Goal: Information Seeking & Learning: Learn about a topic

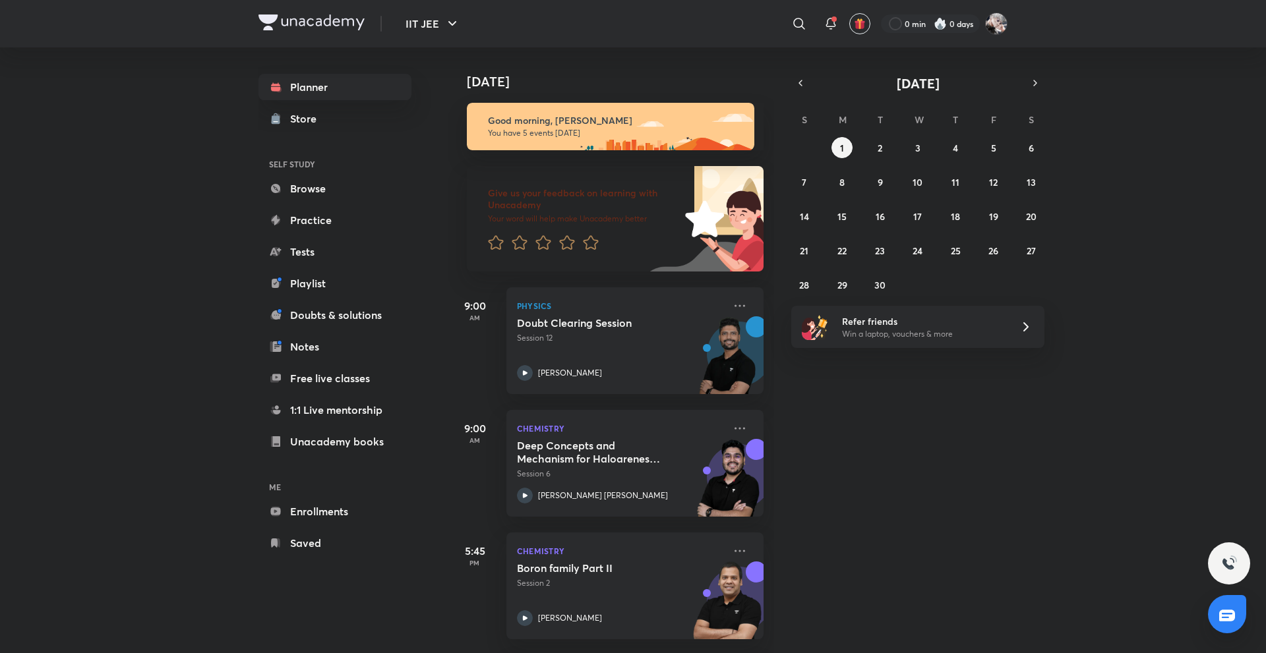
drag, startPoint x: 0, startPoint y: 0, endPoint x: 928, endPoint y: 451, distance: 1031.4
click at [928, 451] on div "Today Good morning, Navin You have 5 events today Give us your feedback on lear…" at bounding box center [855, 350] width 815 height 606
click at [881, 137] on button "2" at bounding box center [880, 147] width 21 height 21
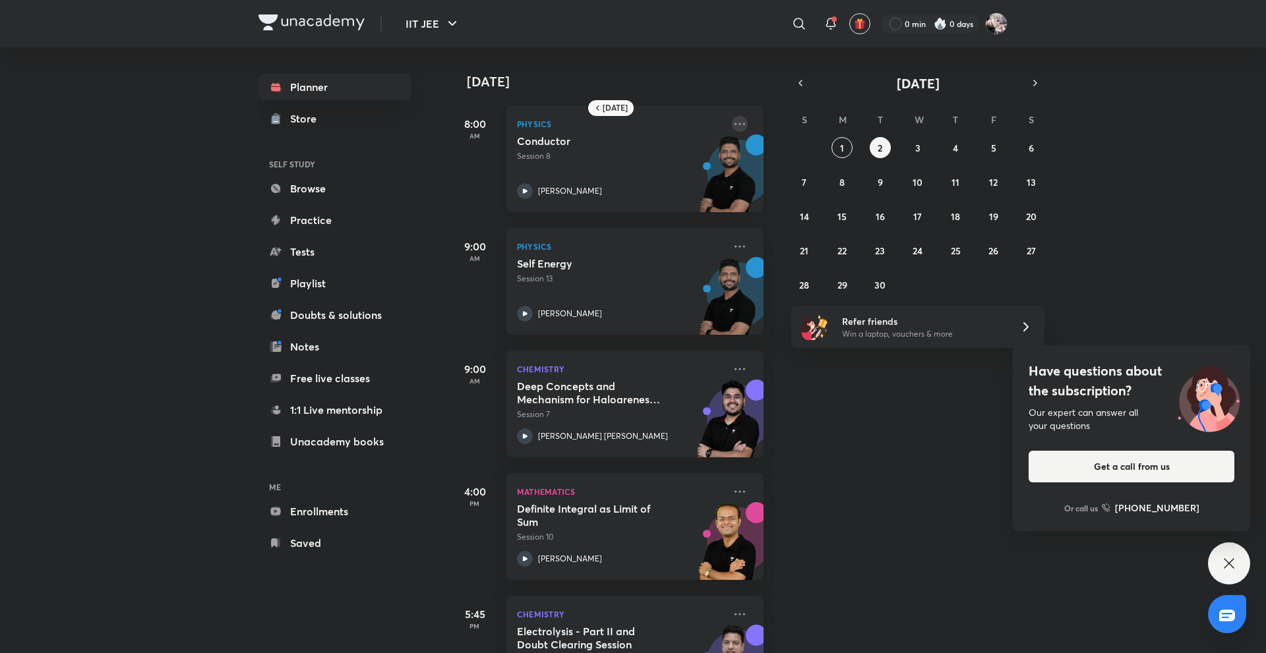
click at [736, 126] on icon at bounding box center [740, 124] width 16 height 16
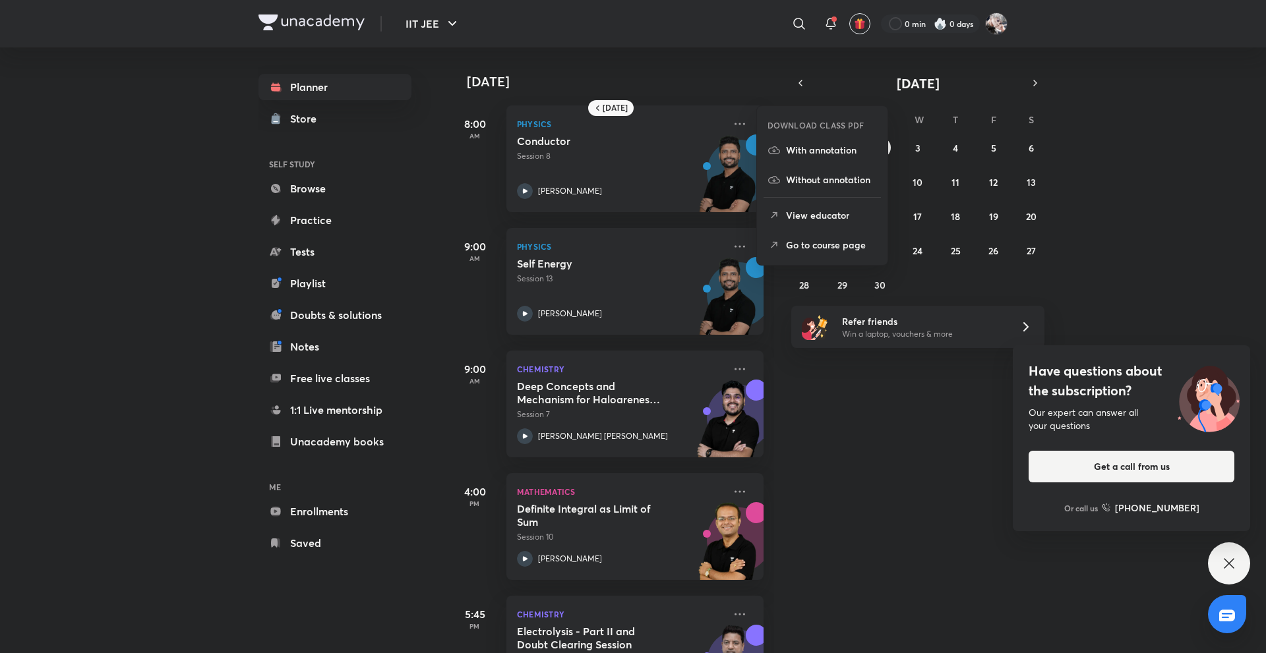
click at [812, 239] on p "Go to course page" at bounding box center [831, 245] width 91 height 14
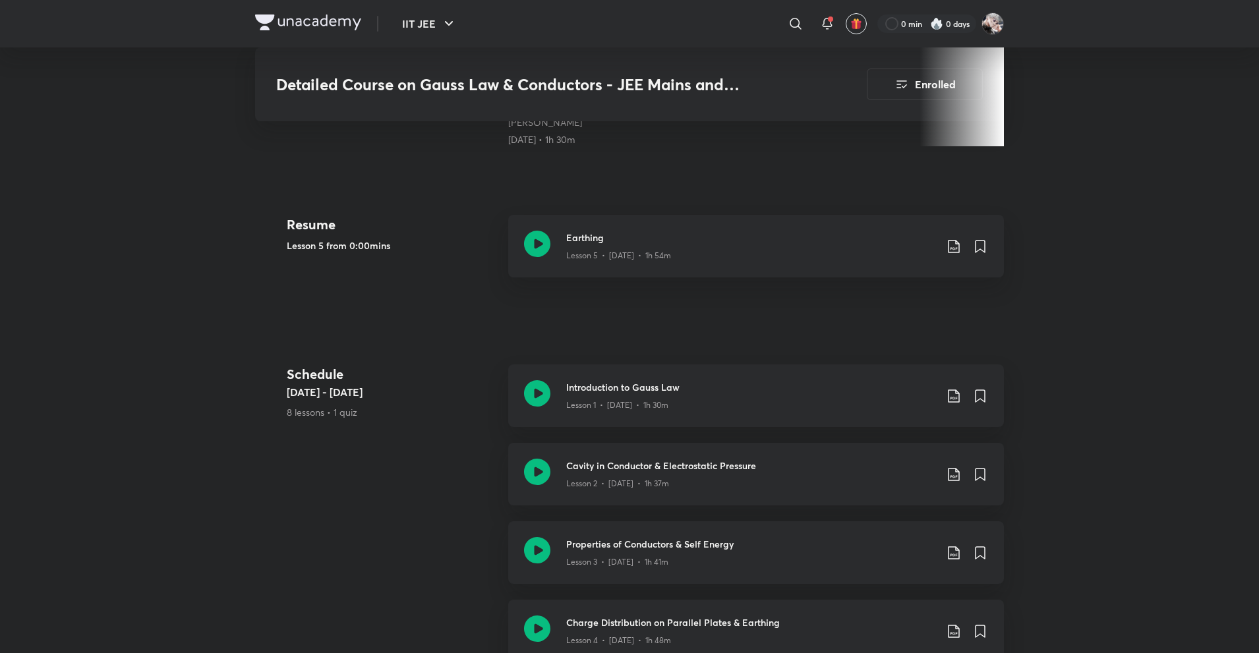
scroll to position [459, 0]
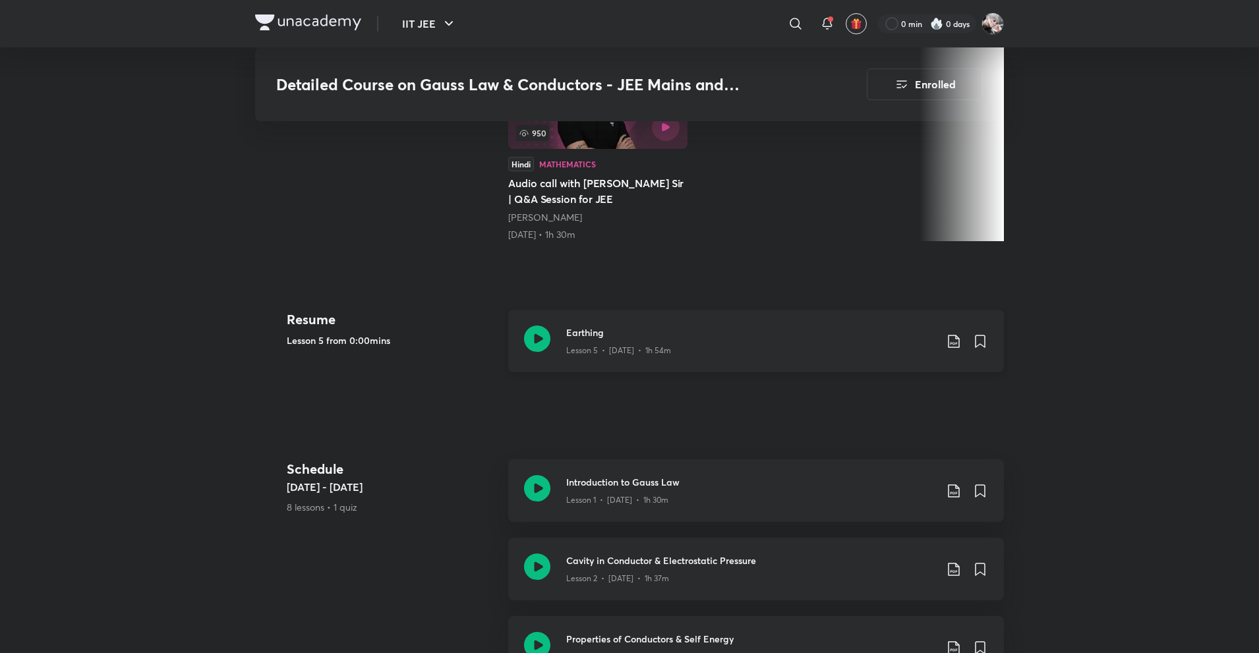
click at [637, 326] on h3 "Earthing" at bounding box center [750, 333] width 369 height 14
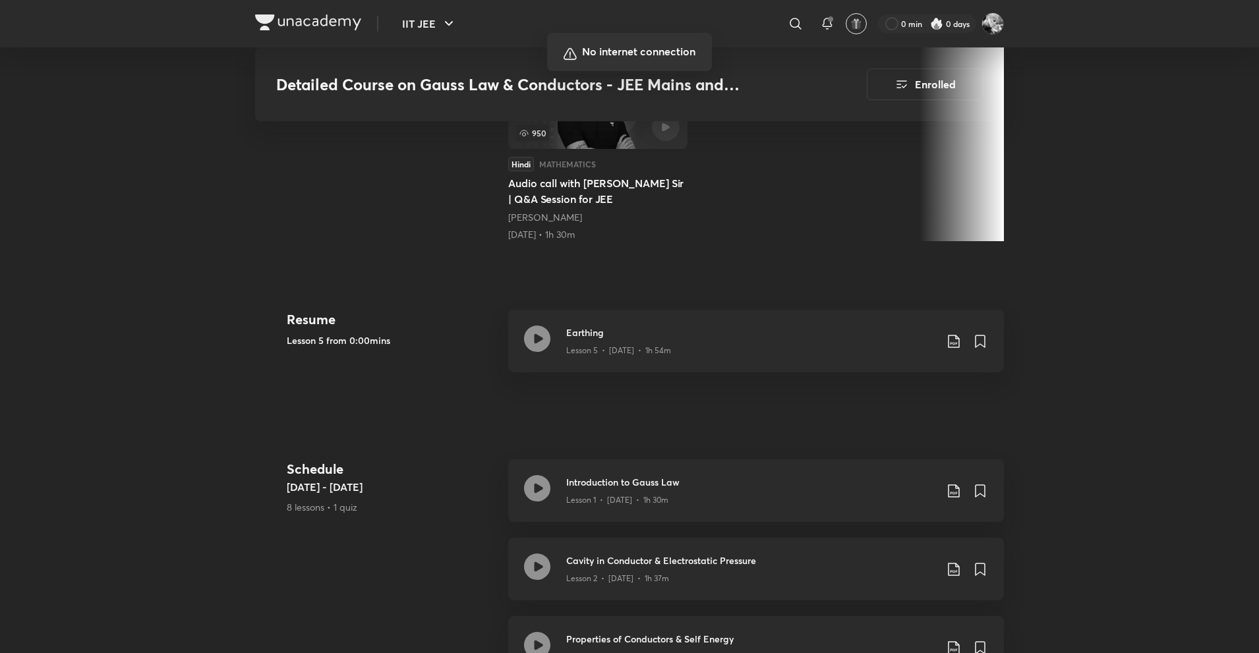
click at [903, 449] on div at bounding box center [629, 326] width 1259 height 653
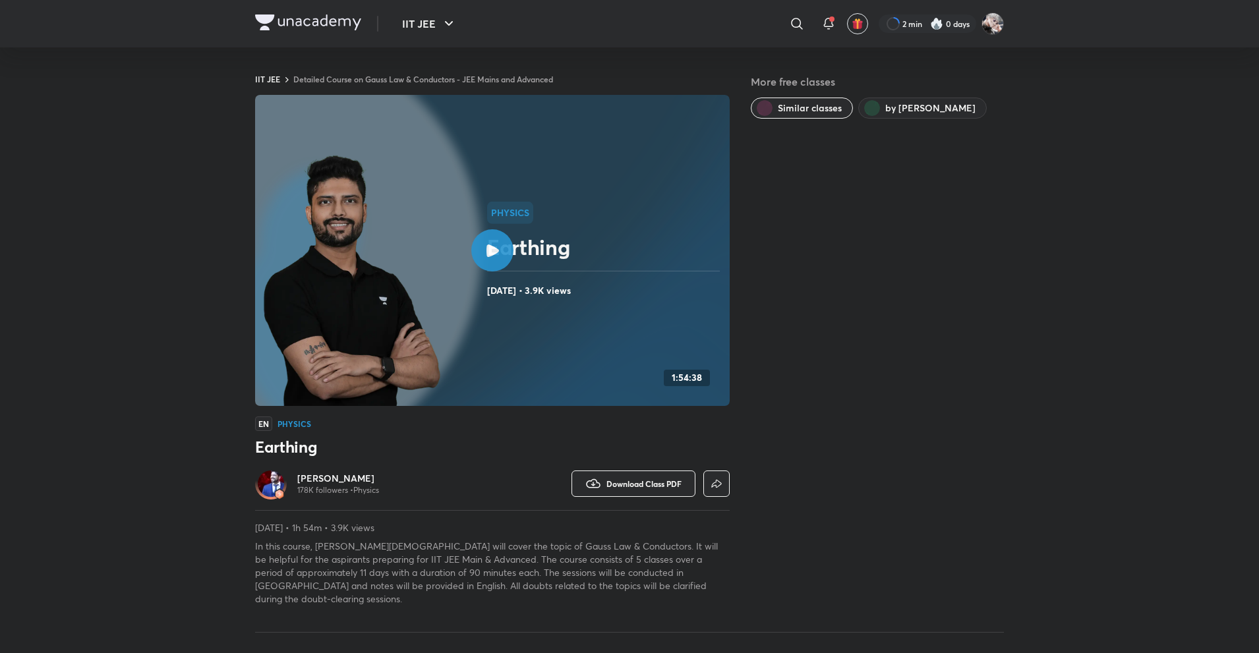
click at [347, 11] on div "IIT JEE ​ 2 min 0 days" at bounding box center [629, 23] width 749 height 47
click at [322, 11] on div "IIT JEE ​ 2 min 0 days" at bounding box center [629, 23] width 749 height 47
click at [340, 24] on img at bounding box center [308, 23] width 106 height 16
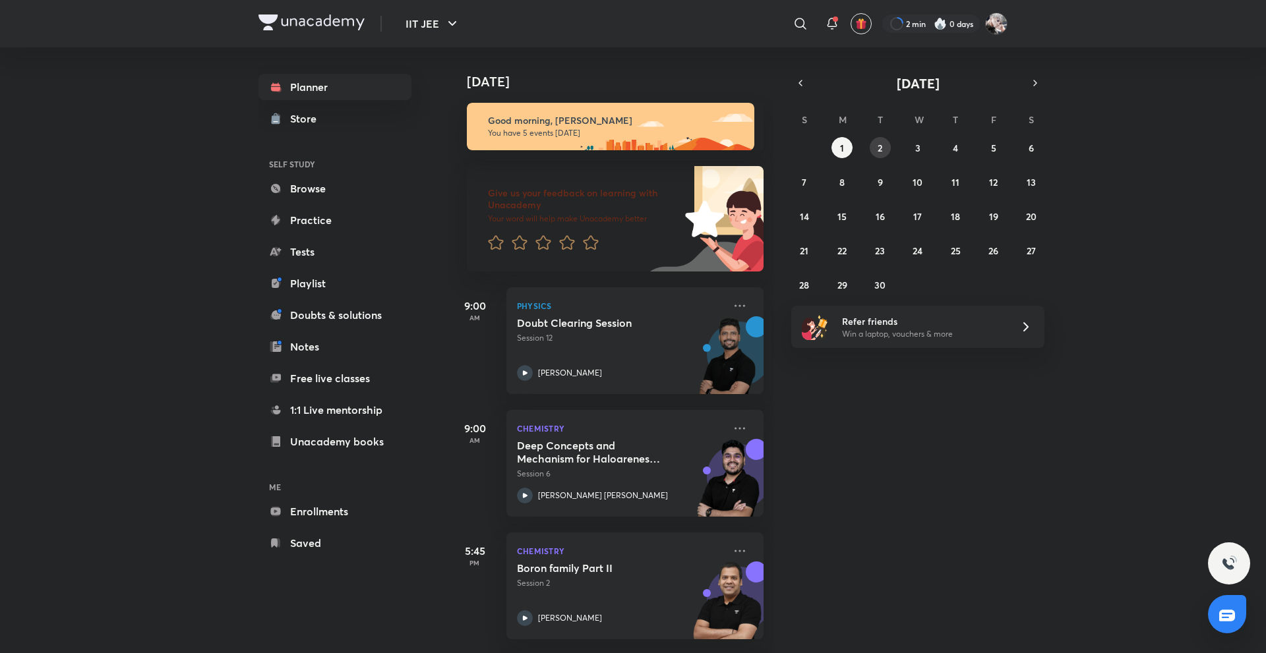
click at [879, 140] on button "2" at bounding box center [880, 147] width 21 height 21
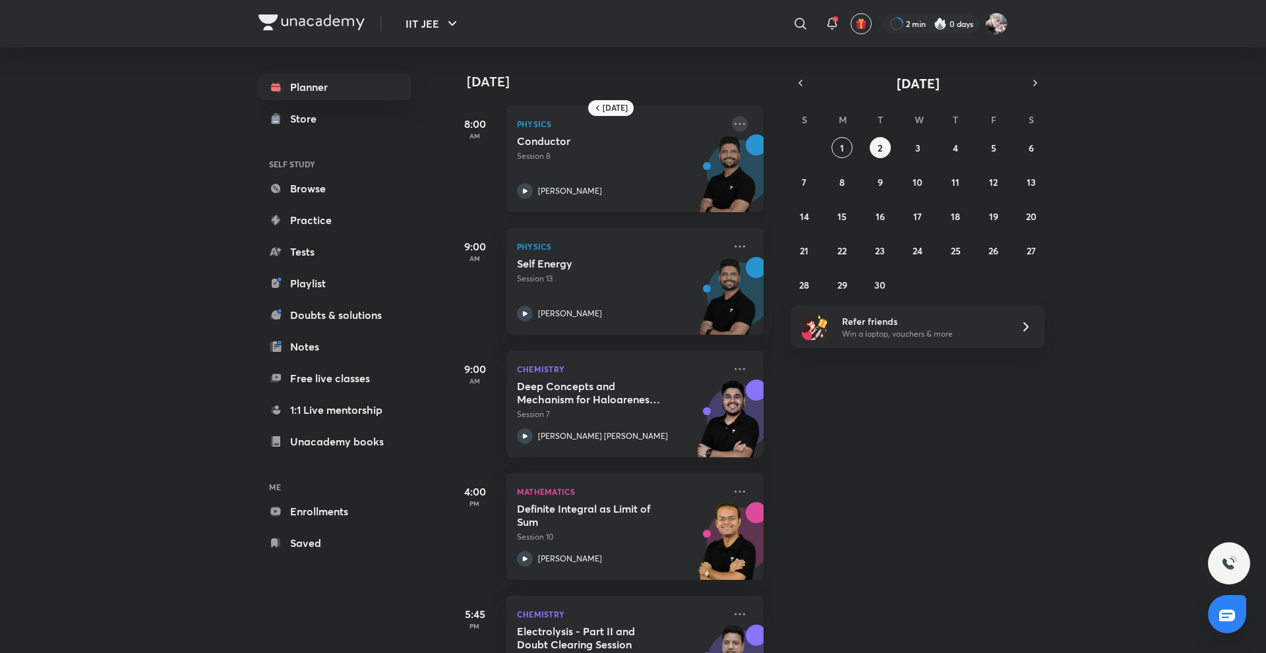
click at [732, 123] on icon at bounding box center [740, 124] width 16 height 16
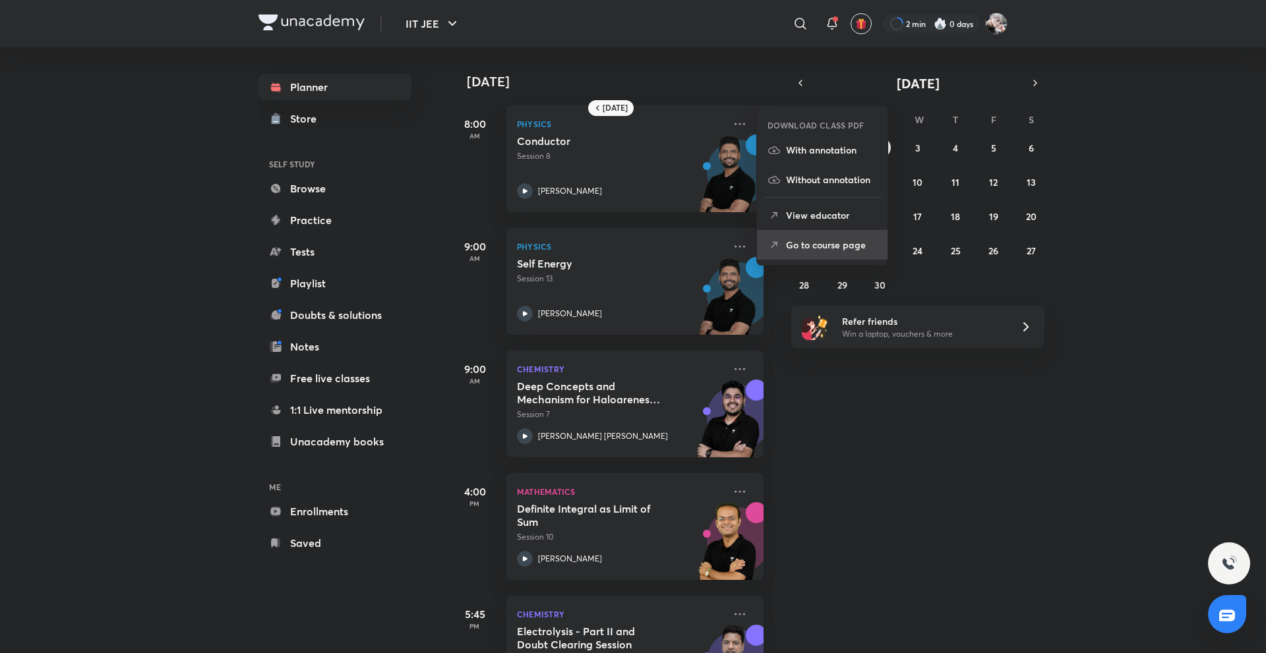
click at [831, 241] on p "Go to course page" at bounding box center [831, 245] width 91 height 14
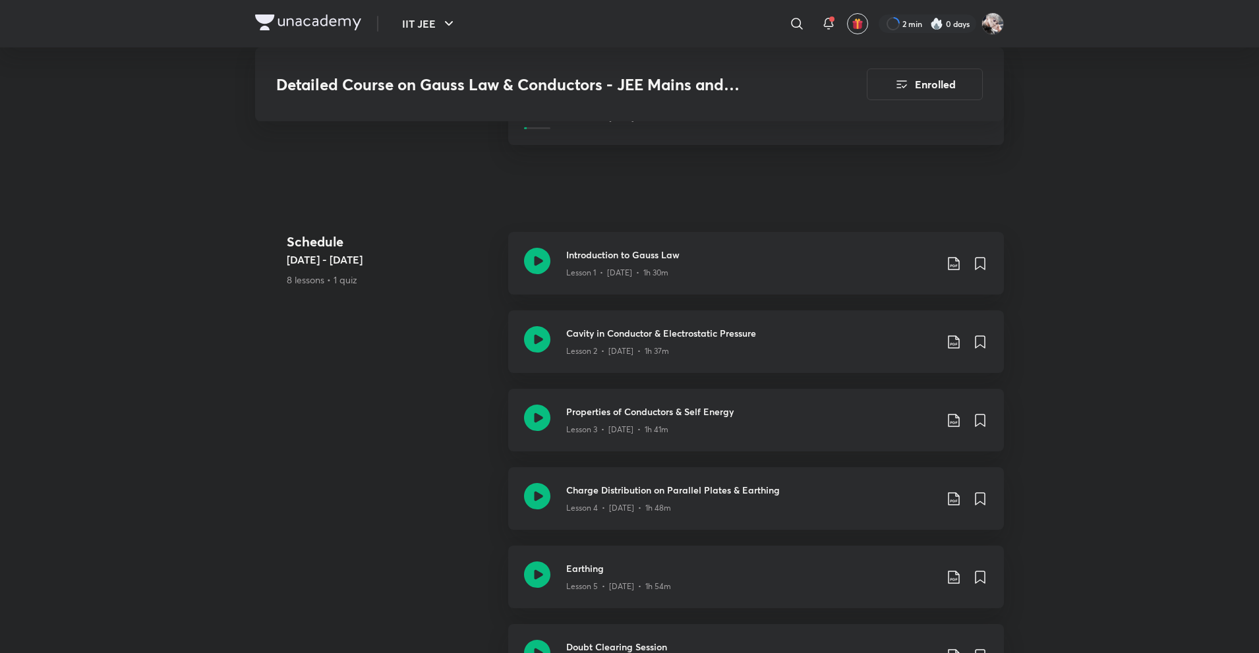
scroll to position [659, 0]
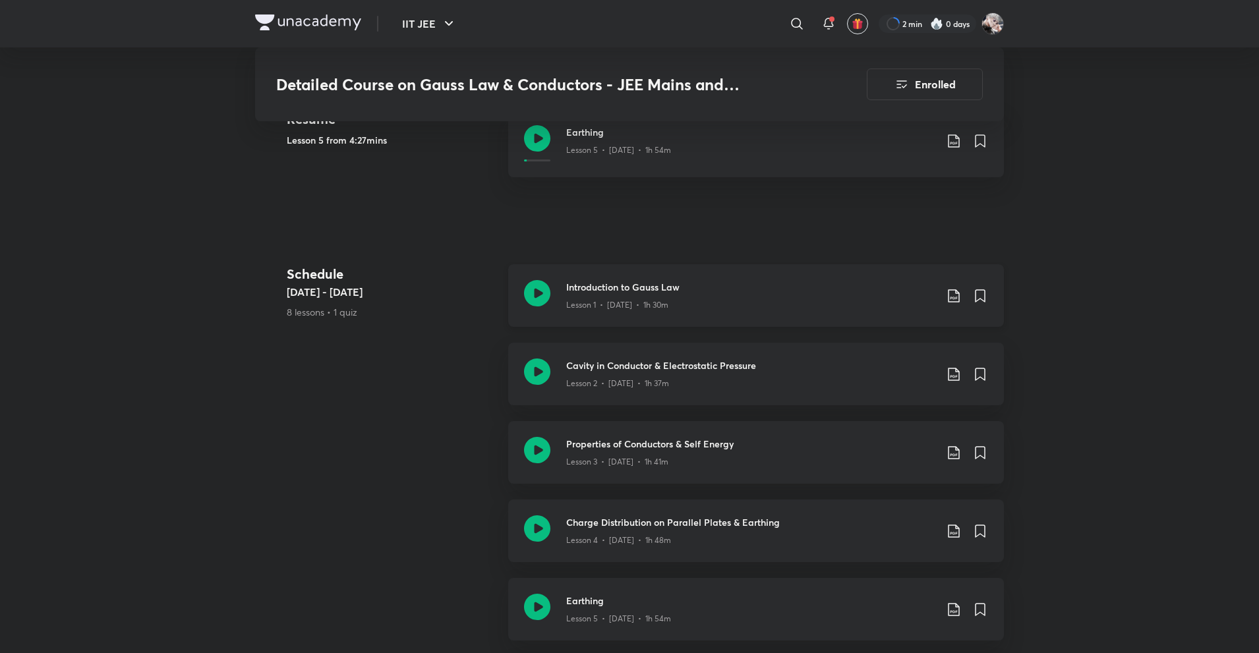
click at [951, 288] on icon at bounding box center [954, 296] width 16 height 16
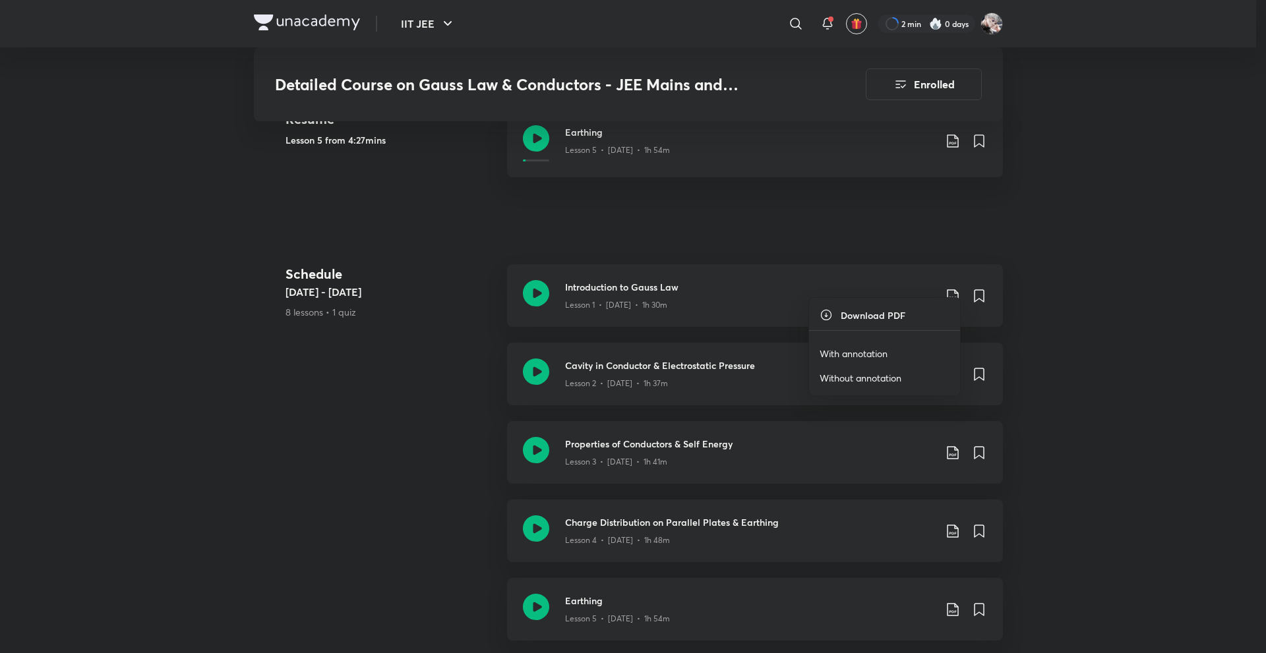
click at [873, 347] on p "With annotation" at bounding box center [853, 354] width 68 height 14
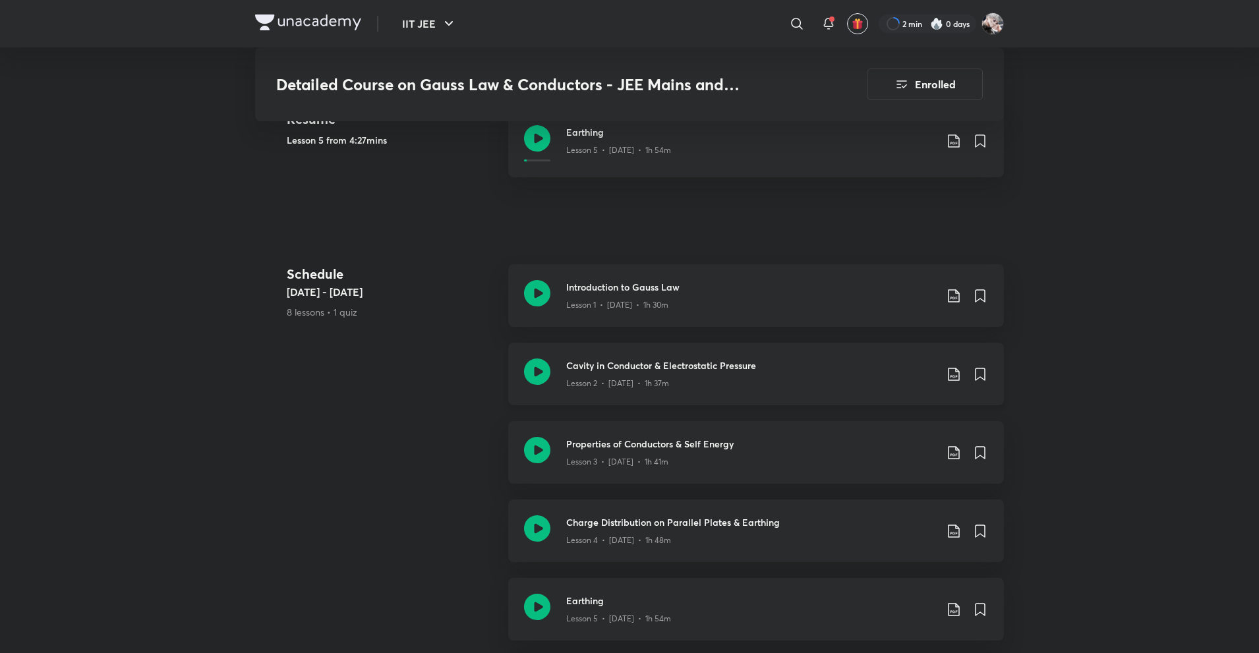
click at [949, 368] on icon at bounding box center [953, 374] width 11 height 13
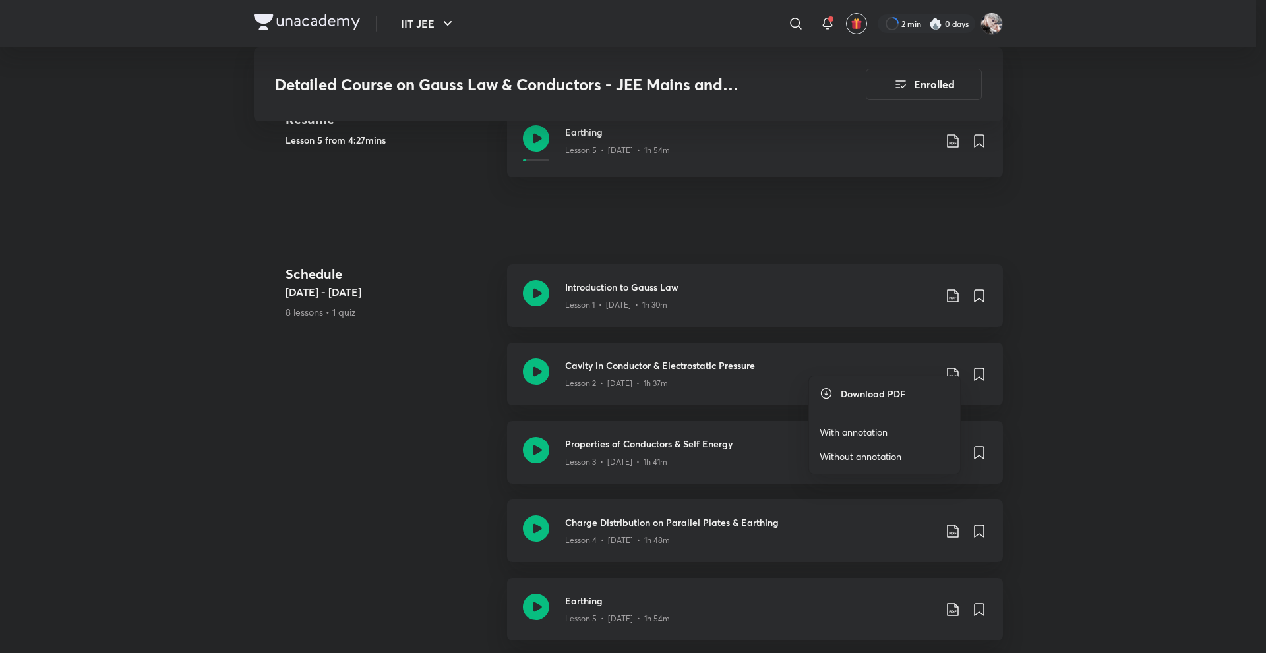
click at [871, 435] on p "With annotation" at bounding box center [853, 432] width 68 height 14
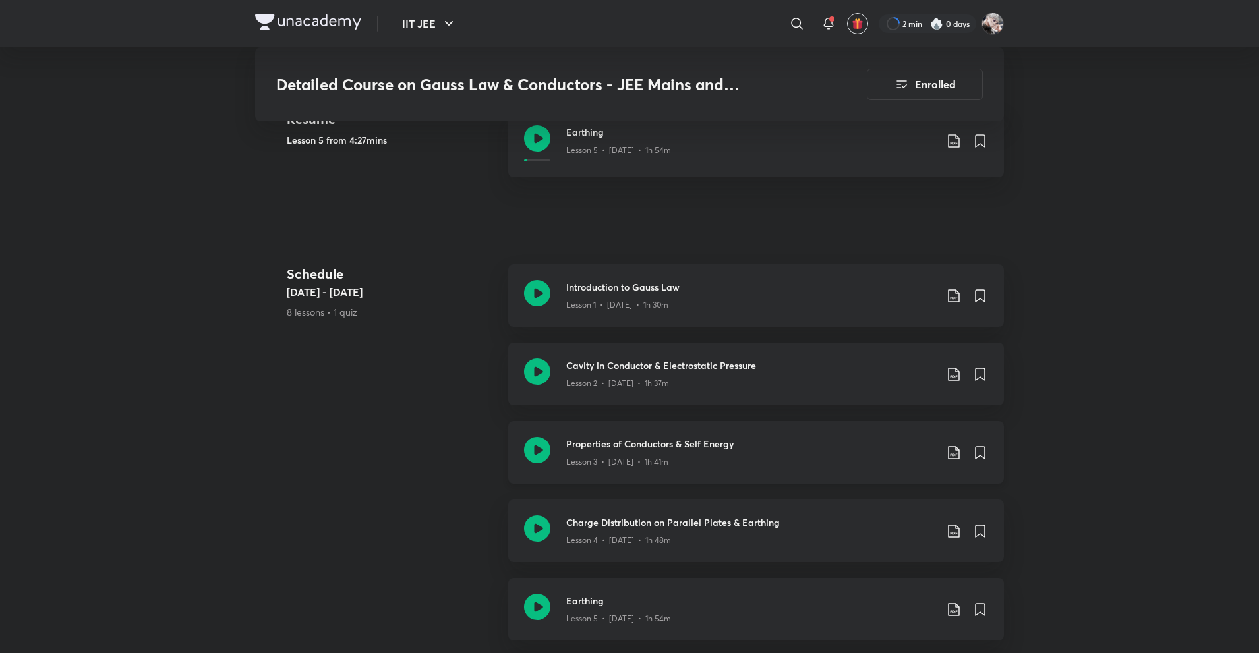
click at [949, 446] on icon at bounding box center [954, 453] width 16 height 16
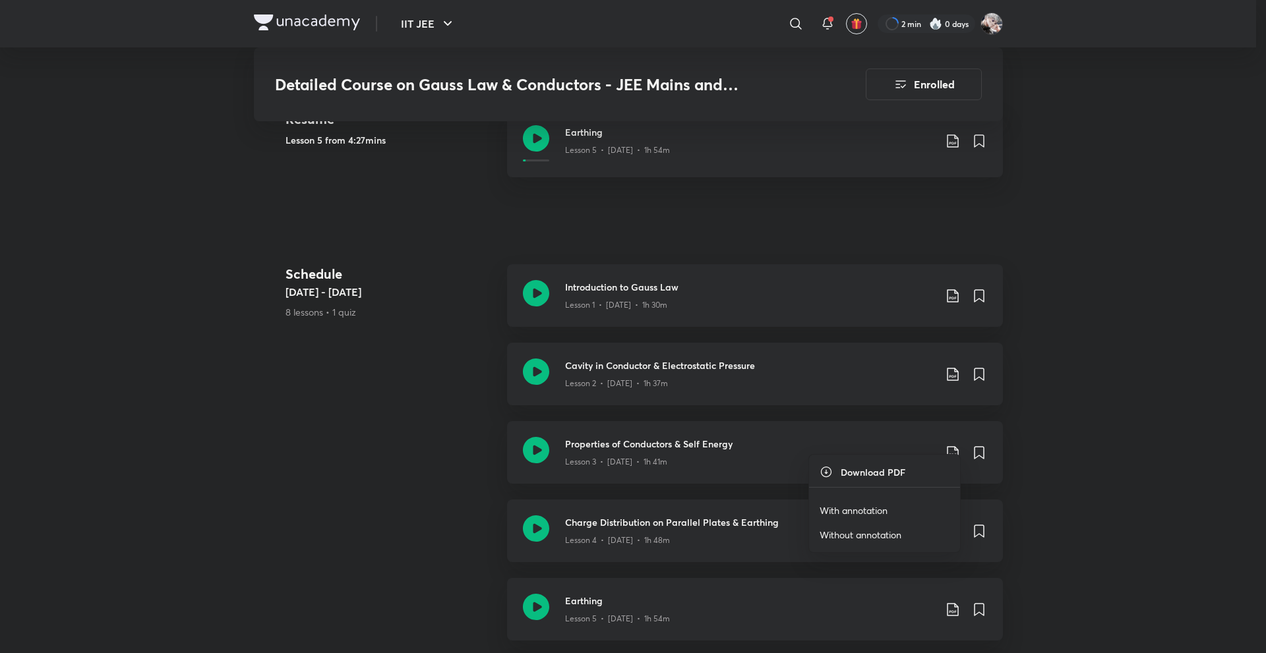
click at [880, 500] on li "With annotation" at bounding box center [884, 510] width 151 height 24
click at [868, 511] on p "With annotation" at bounding box center [853, 511] width 68 height 14
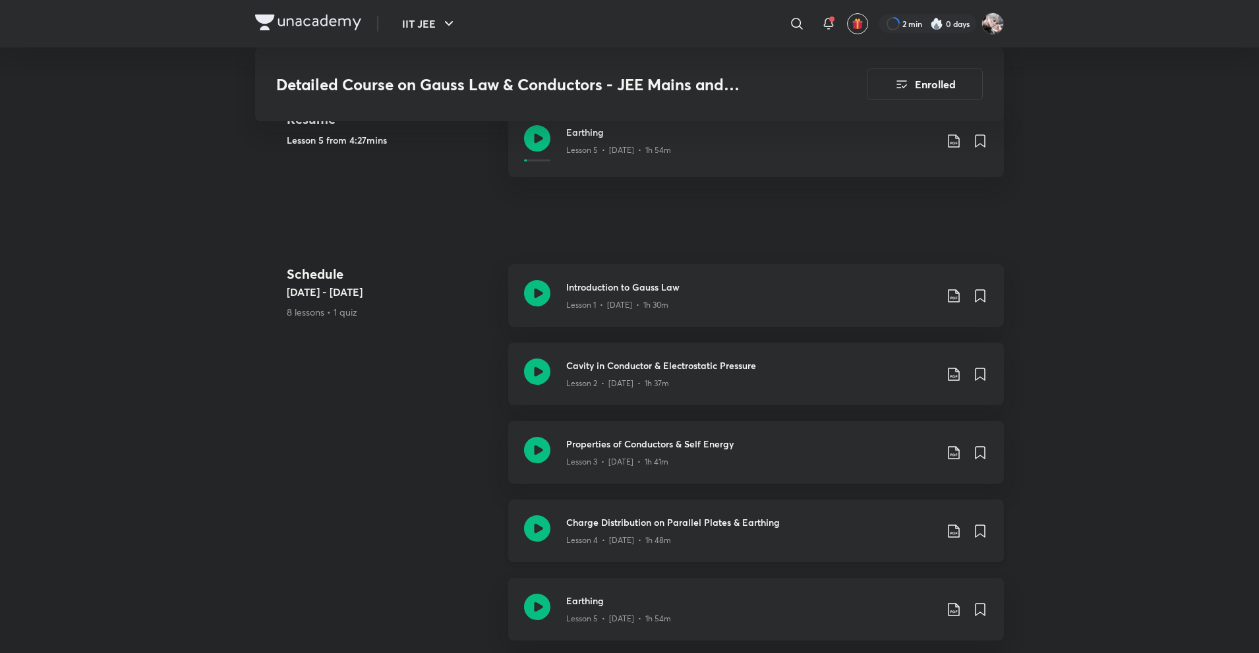
click at [951, 523] on icon at bounding box center [954, 531] width 16 height 16
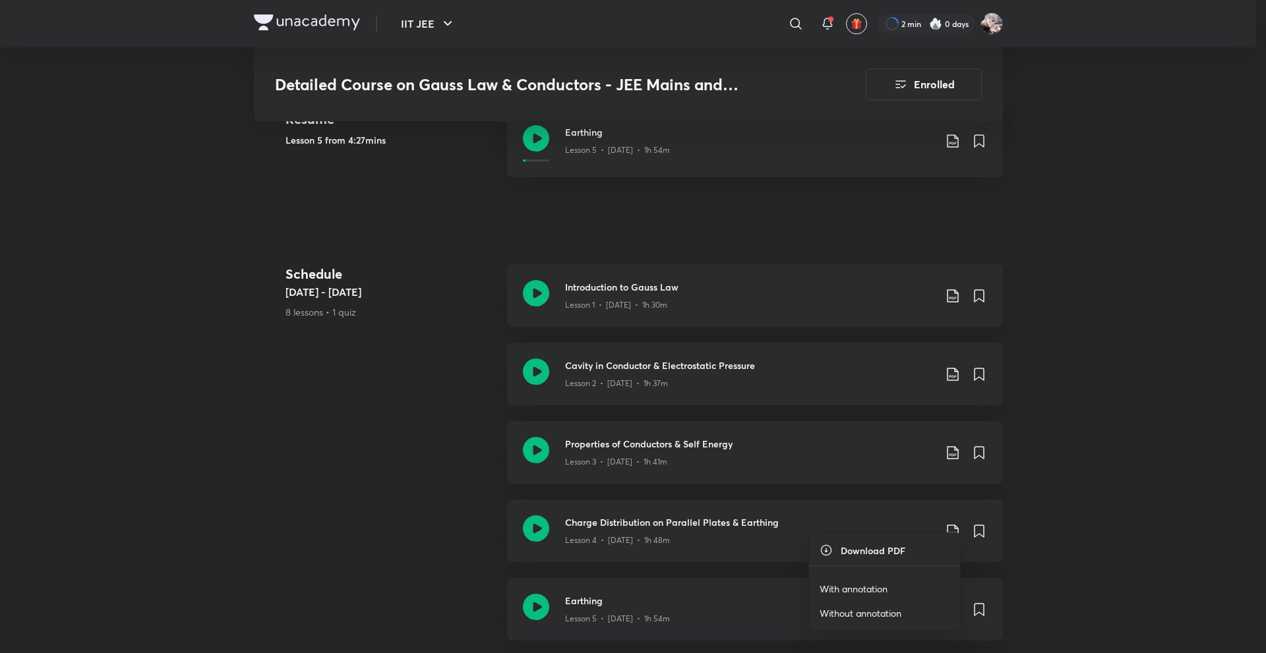
click at [880, 592] on p "With annotation" at bounding box center [853, 589] width 68 height 14
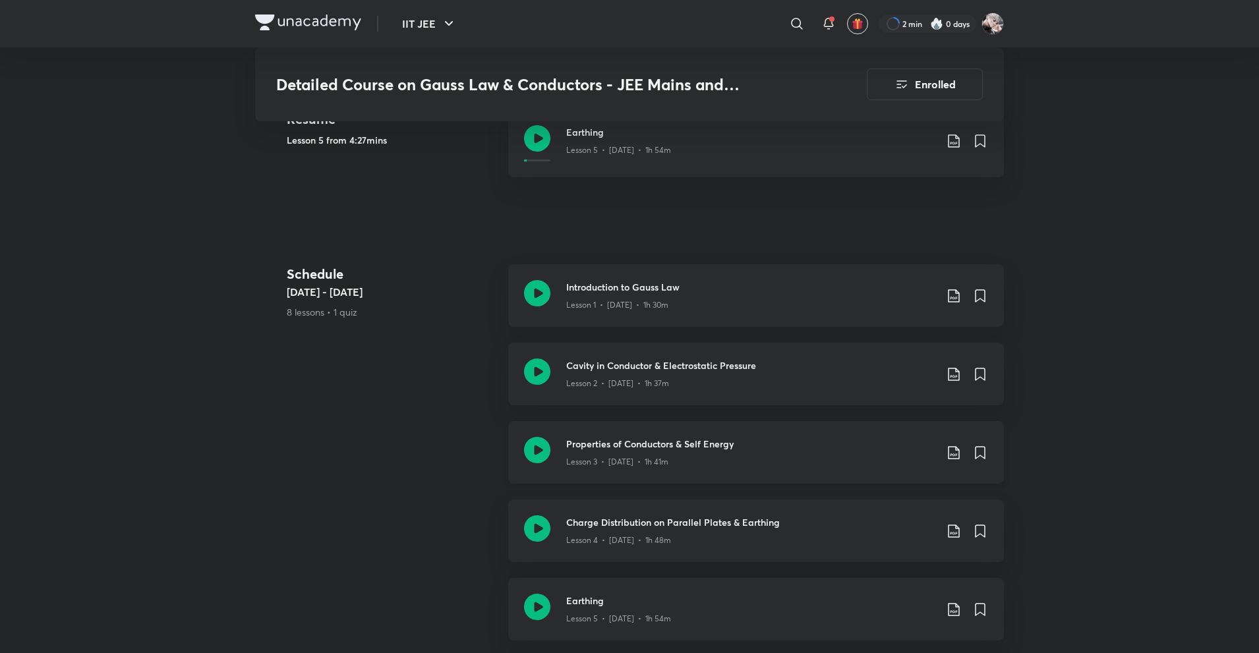
scroll to position [791, 0]
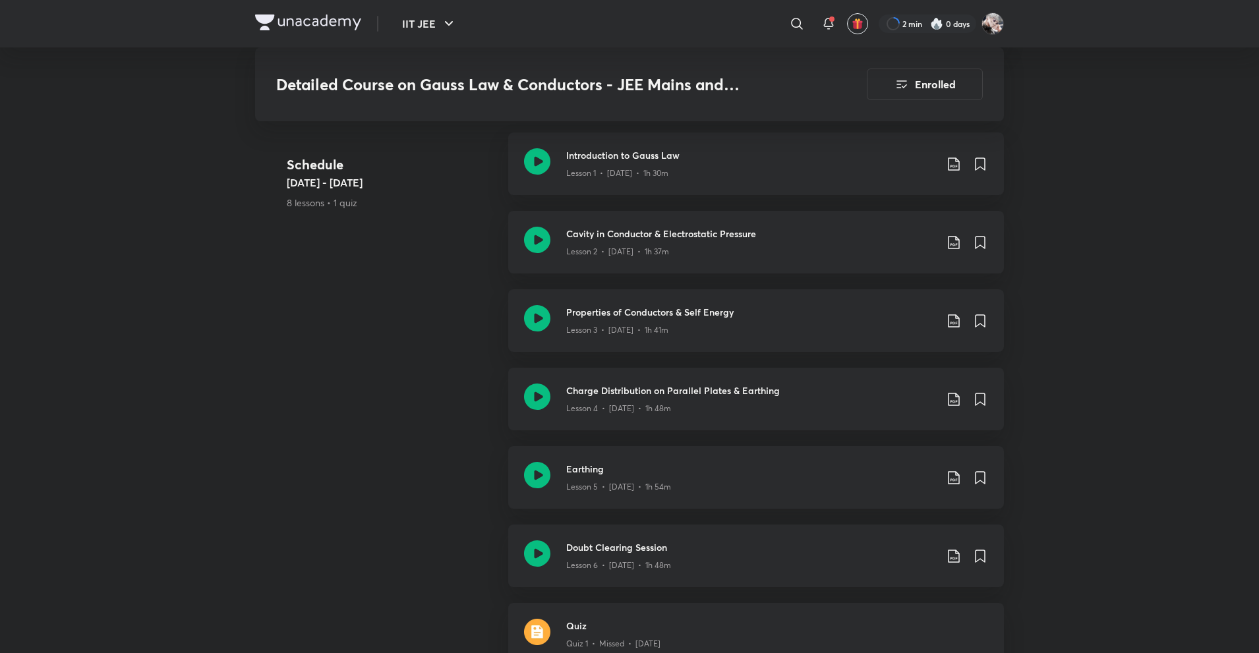
click at [1113, 384] on div "IIT JEE ​ 2 min 0 days Detailed Course on Gauss Law & Conductors - JEE Mains an…" at bounding box center [629, 423] width 1259 height 2429
click at [956, 470] on icon at bounding box center [954, 478] width 16 height 16
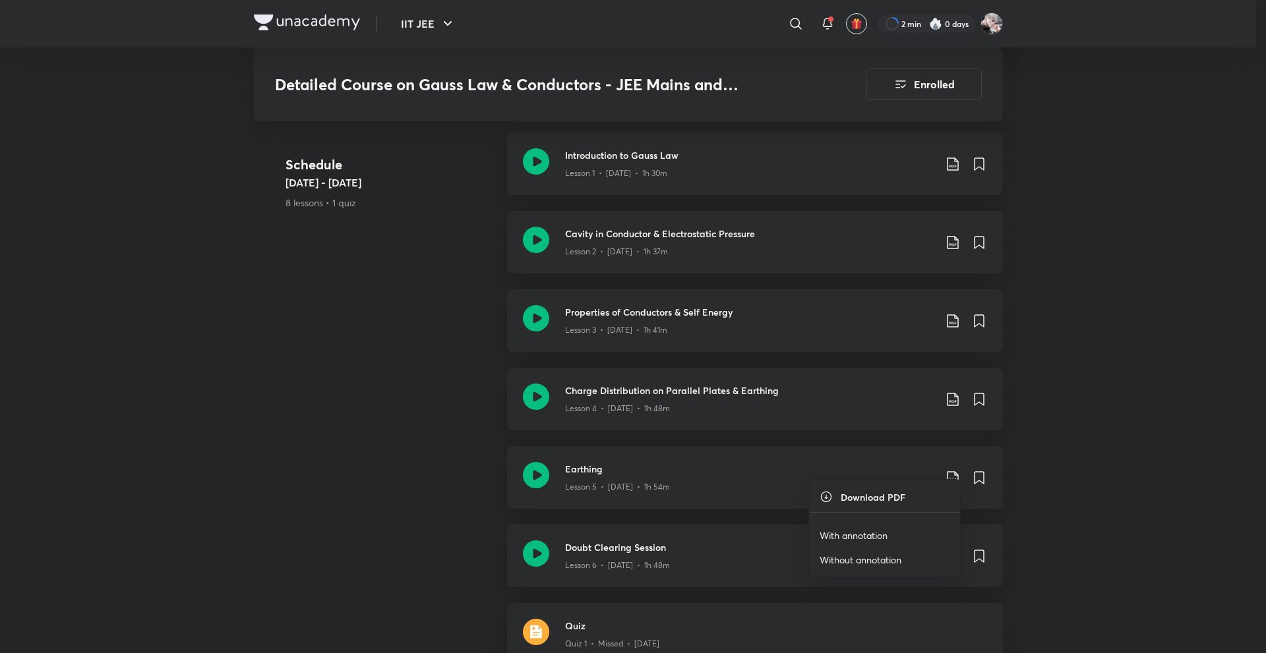
click at [885, 527] on li "With annotation" at bounding box center [884, 535] width 151 height 24
click at [841, 541] on p "With annotation" at bounding box center [853, 536] width 68 height 14
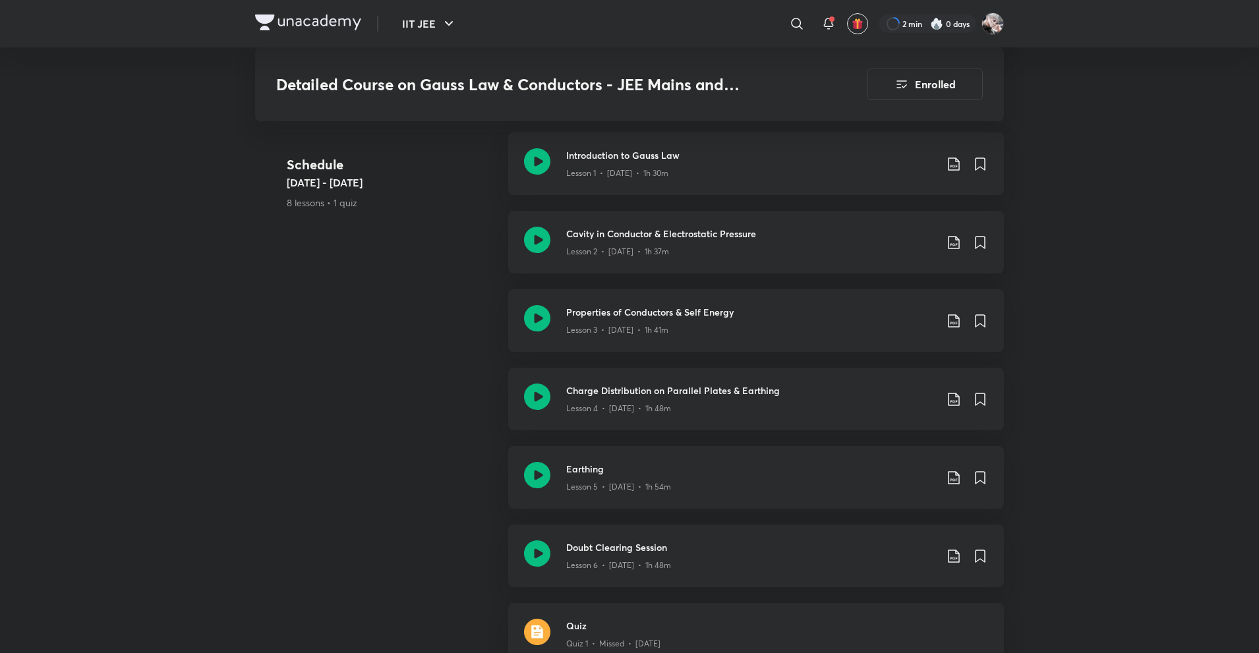
scroll to position [923, 0]
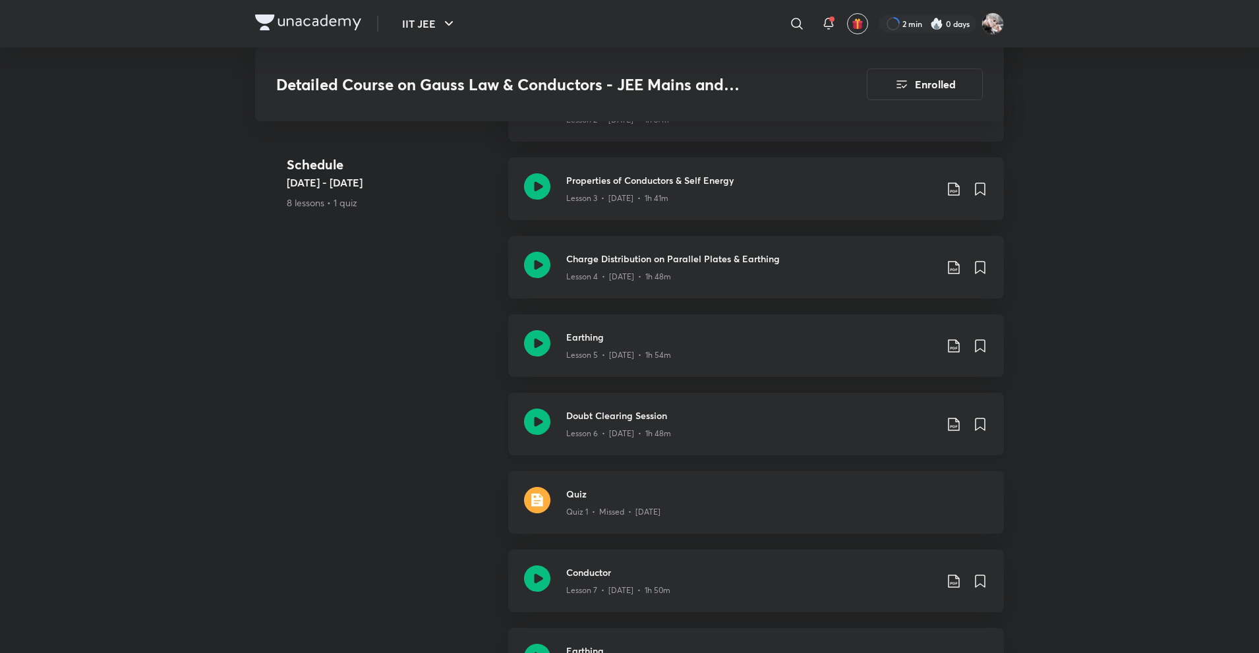
click at [949, 418] on icon at bounding box center [953, 424] width 11 height 13
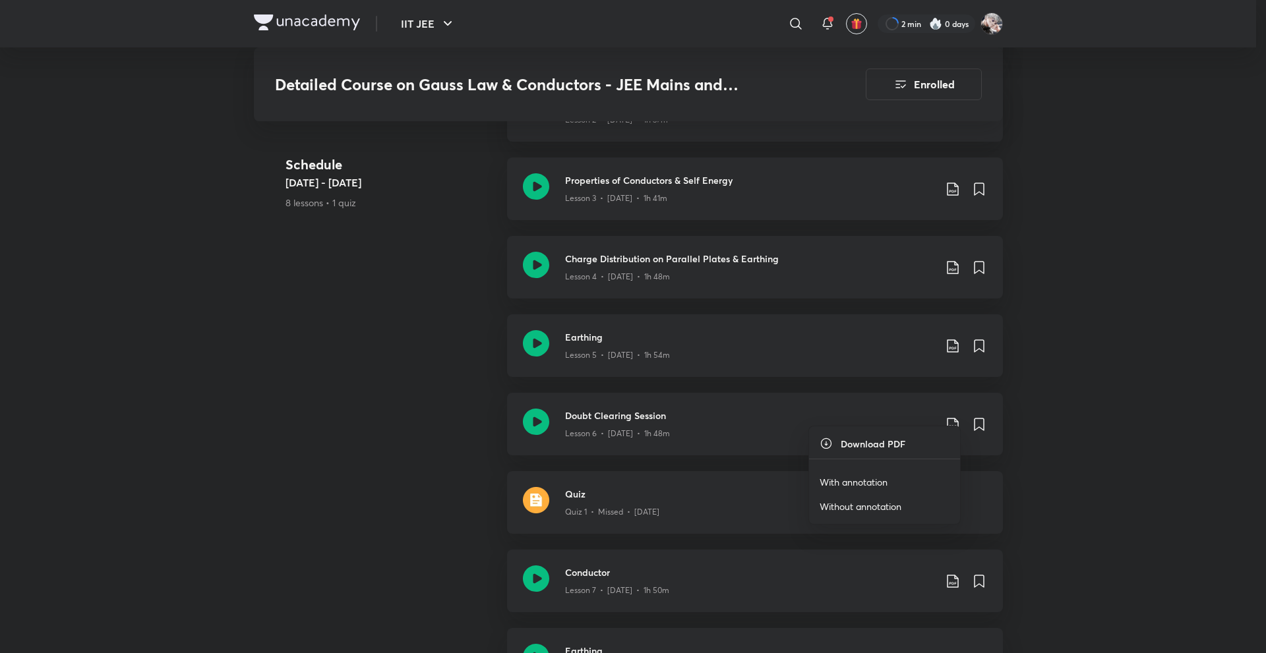
click at [843, 484] on p "With annotation" at bounding box center [853, 482] width 68 height 14
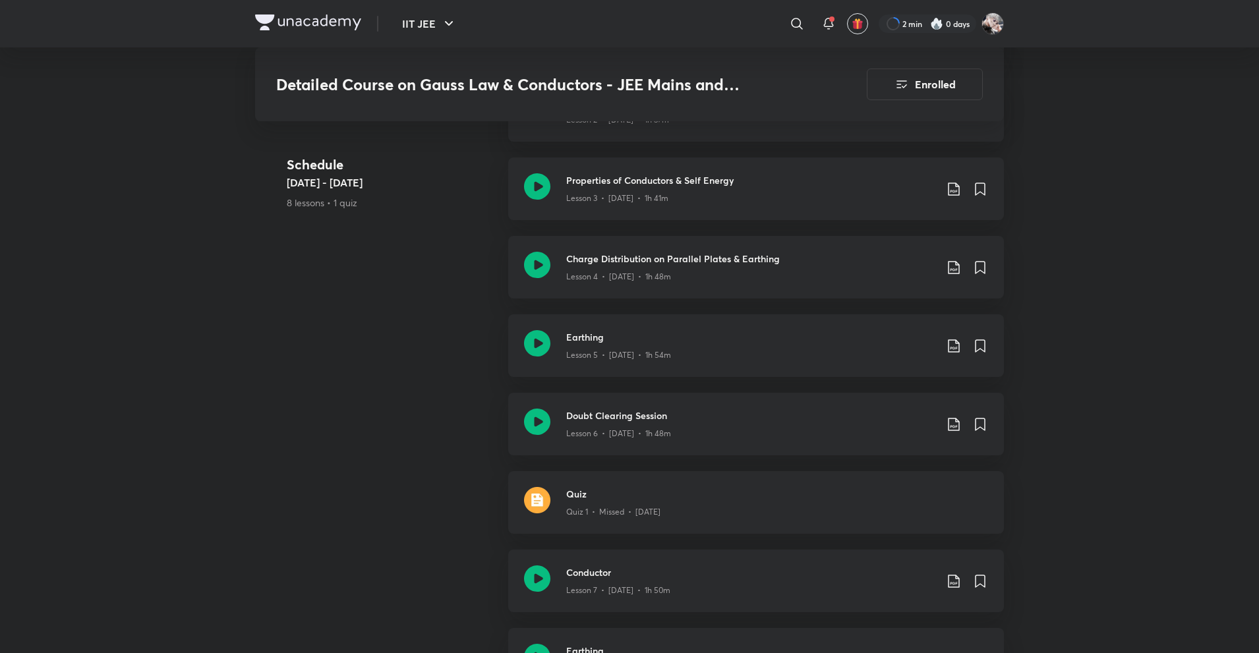
click at [1161, 407] on div "IIT JEE ​ 2 min 0 days Detailed Course on Gauss Law & Conductors - JEE Mains an…" at bounding box center [629, 291] width 1259 height 2429
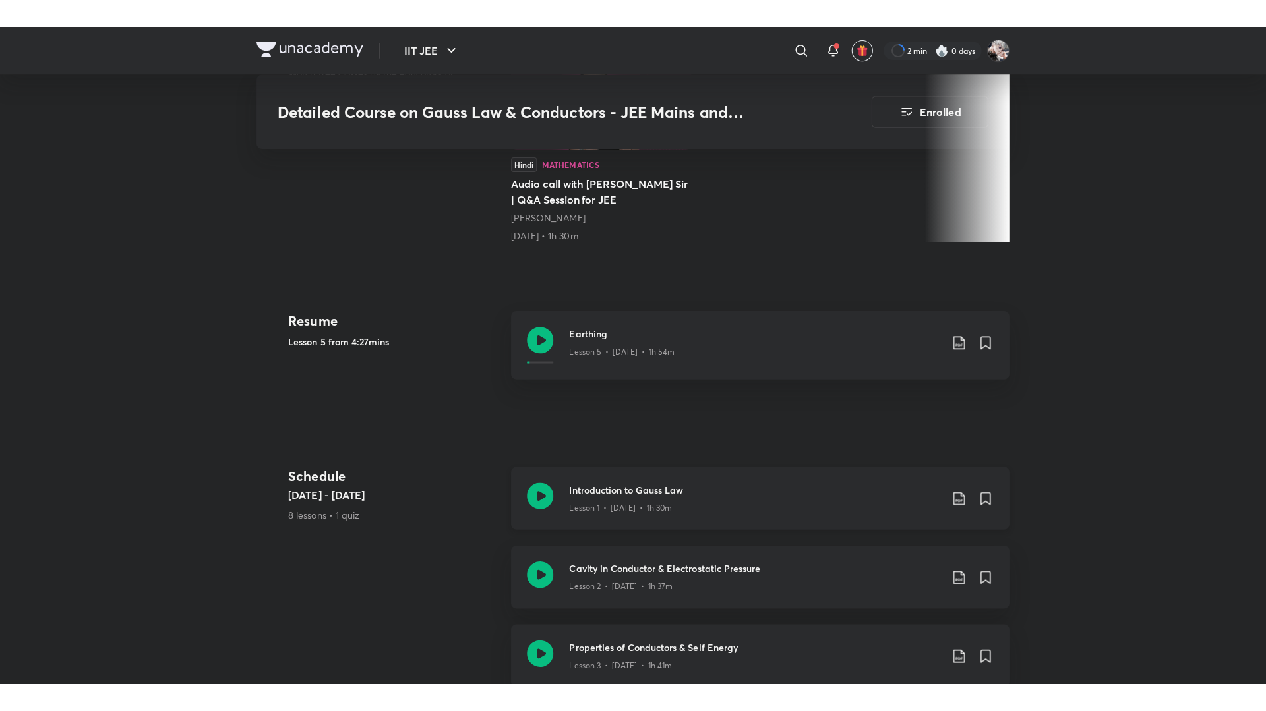
scroll to position [444, 0]
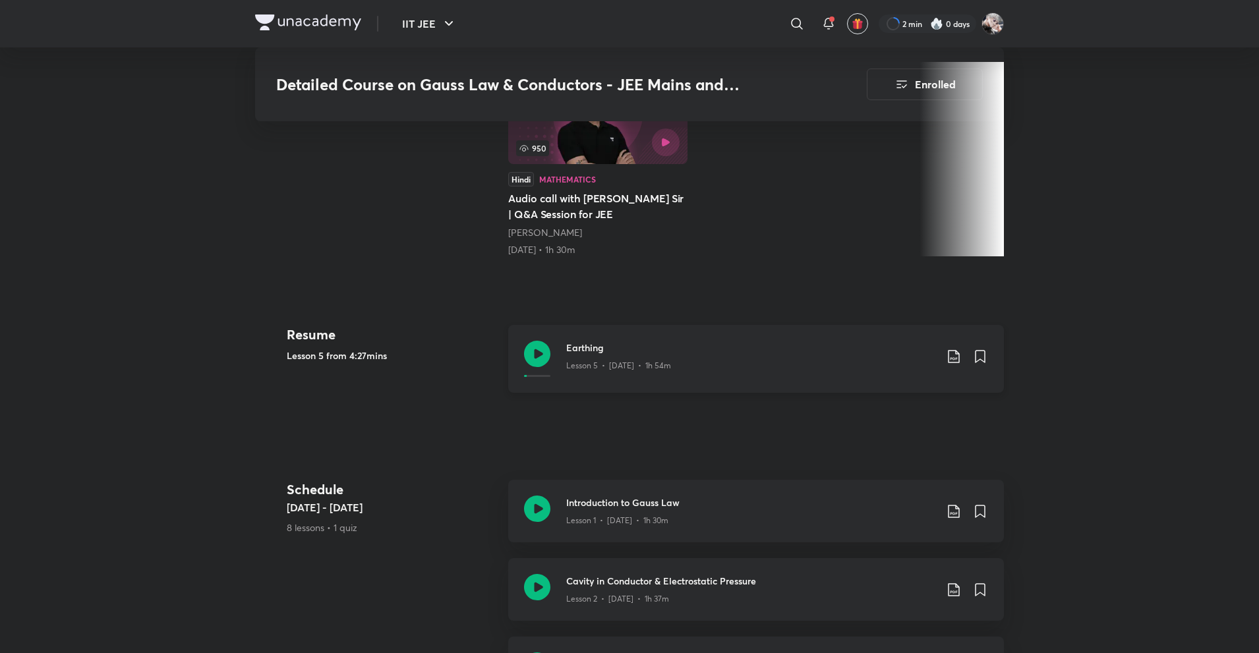
click at [612, 360] on p "Lesson 5 • Aug 24 • 1h 54m" at bounding box center [618, 366] width 105 height 12
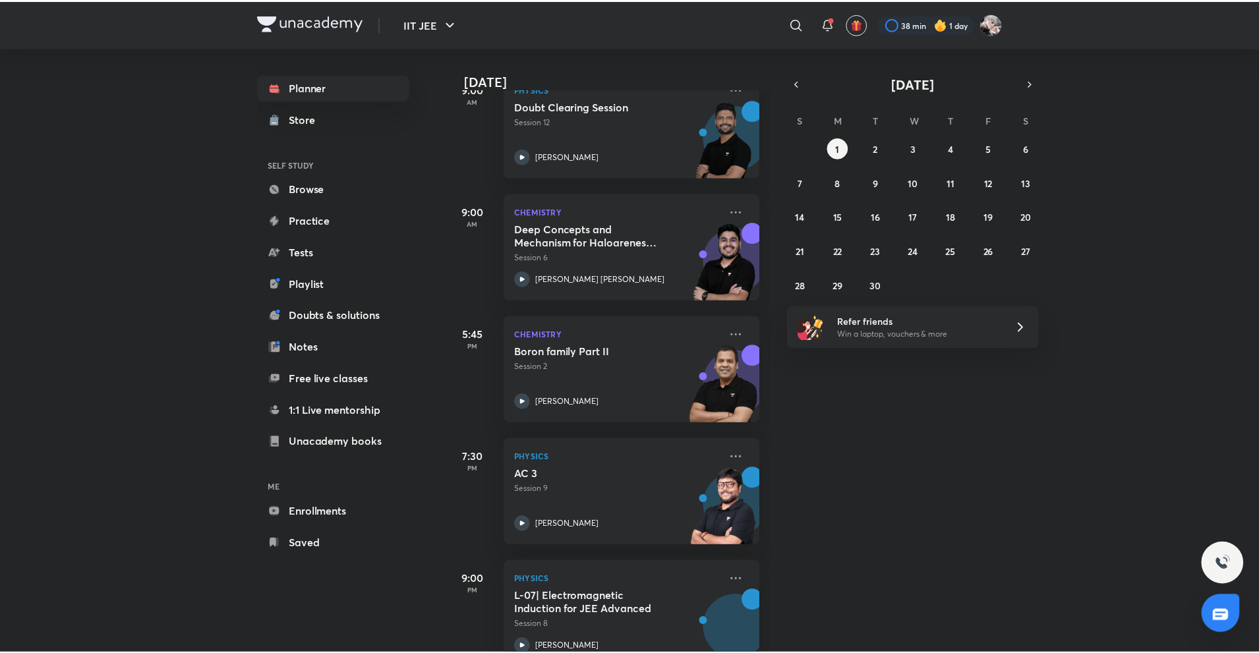
scroll to position [252, 0]
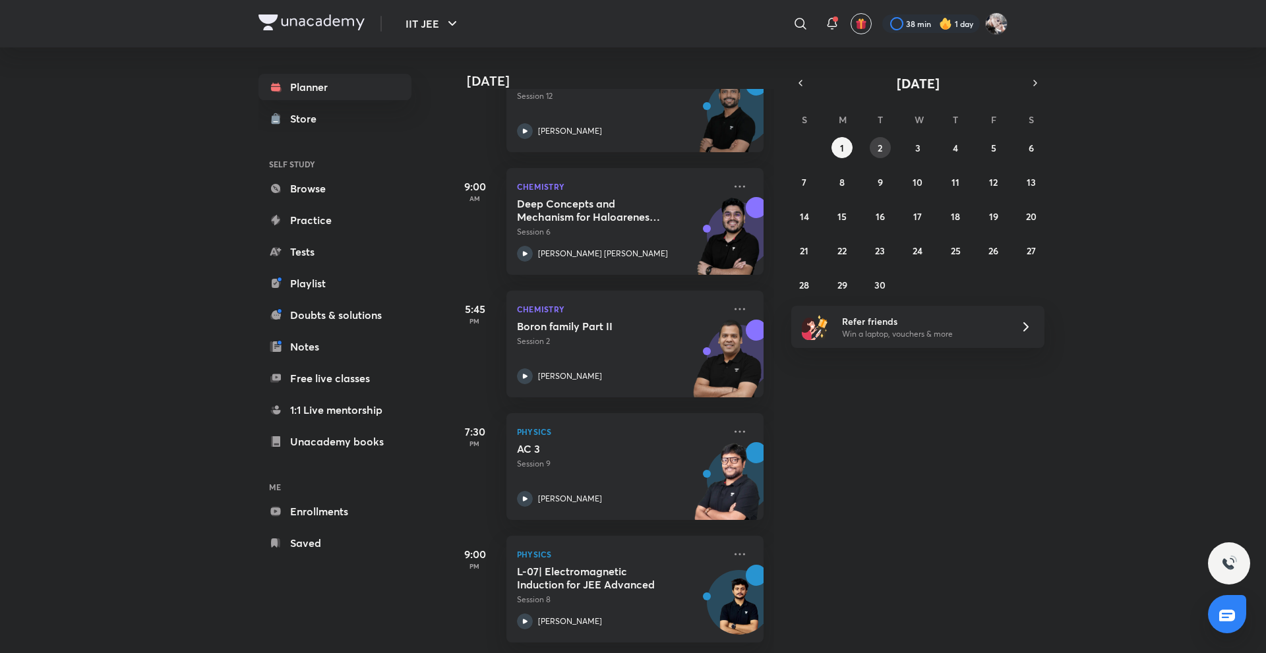
click at [883, 138] on button "2" at bounding box center [880, 147] width 21 height 21
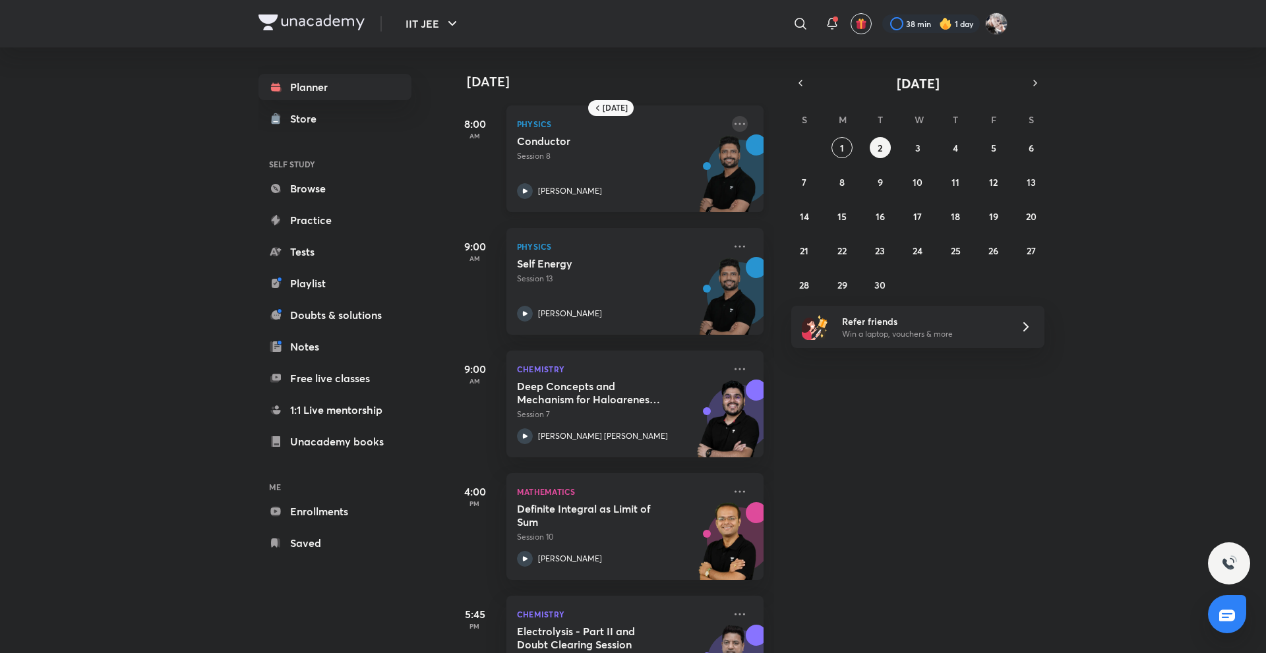
click at [733, 127] on icon at bounding box center [740, 124] width 16 height 16
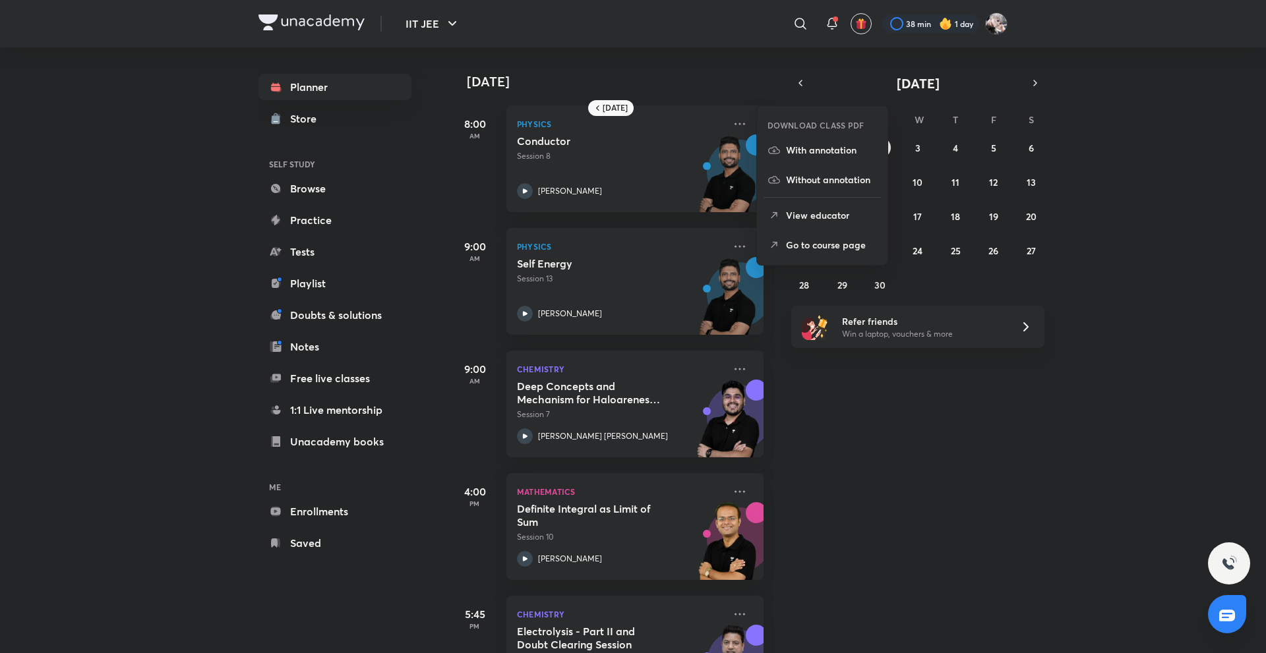
click at [823, 242] on p "Go to course page" at bounding box center [831, 245] width 91 height 14
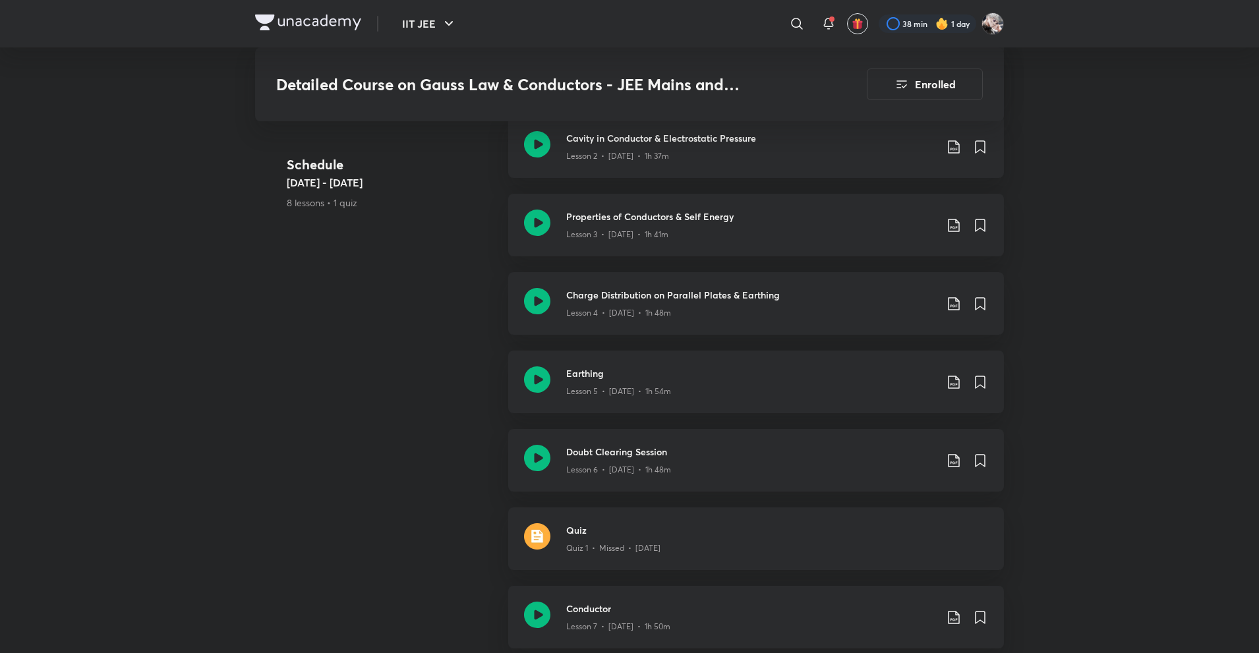
scroll to position [910, 0]
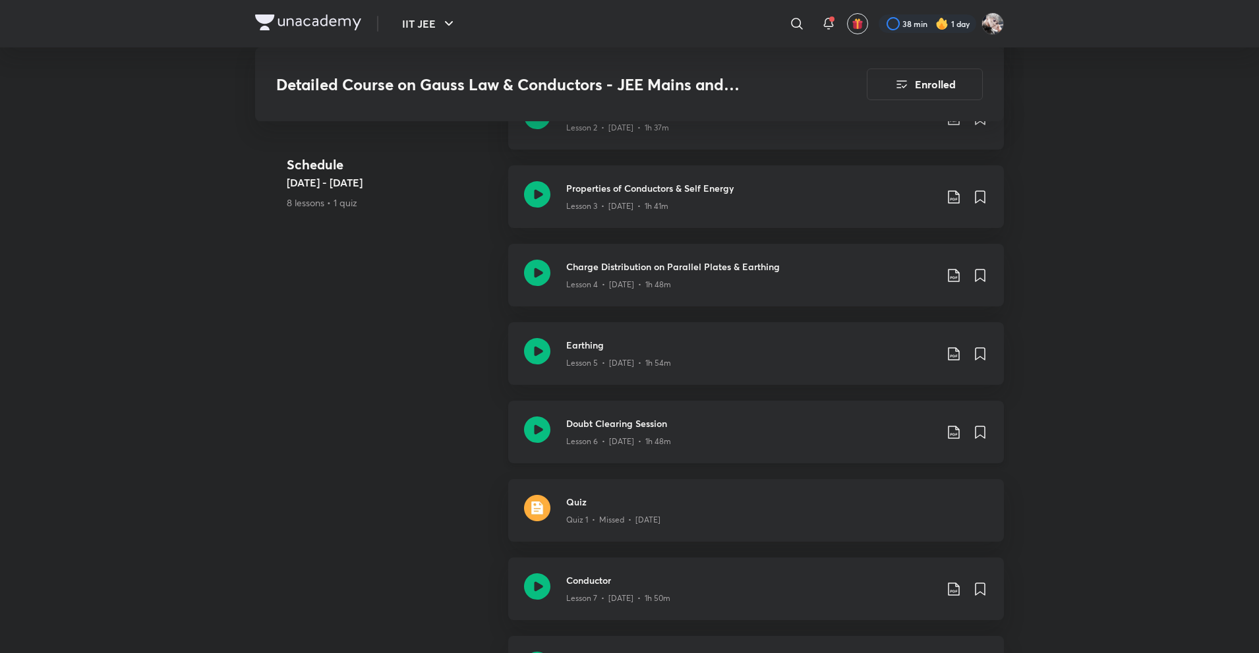
click at [657, 436] on p "Lesson 6 • [DATE] • 1h 48m" at bounding box center [618, 442] width 105 height 12
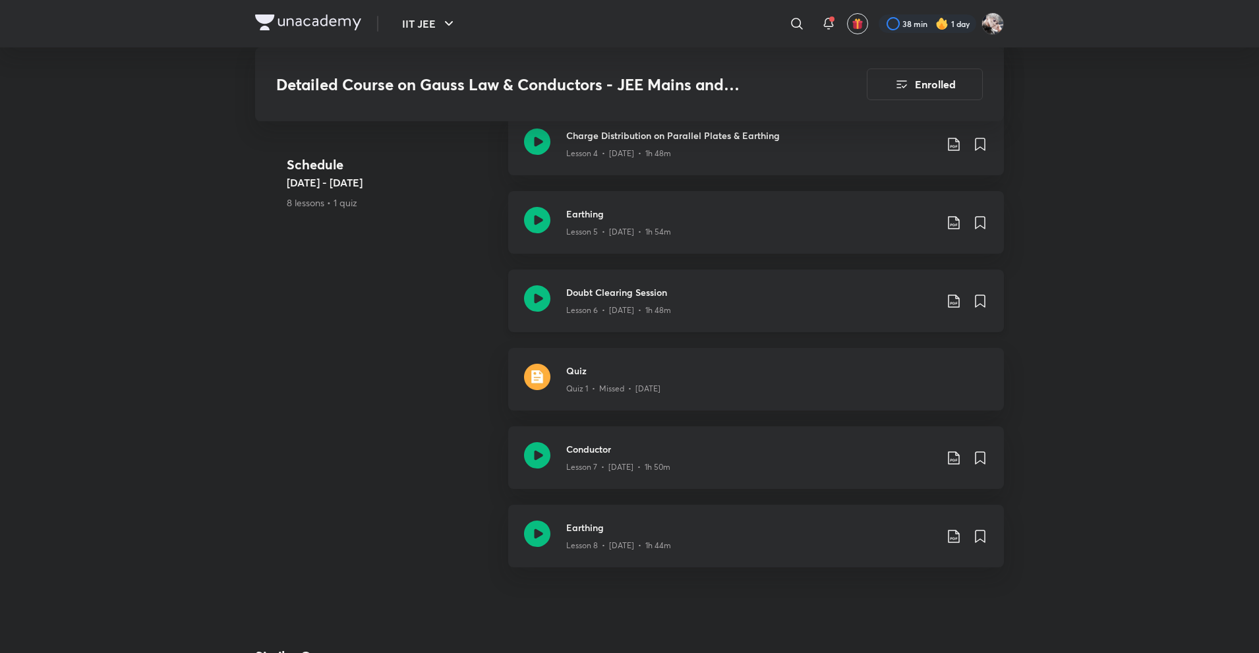
scroll to position [1042, 0]
click at [664, 456] on div "Lesson 7 • Aug 29 • 1h 50m" at bounding box center [750, 464] width 369 height 17
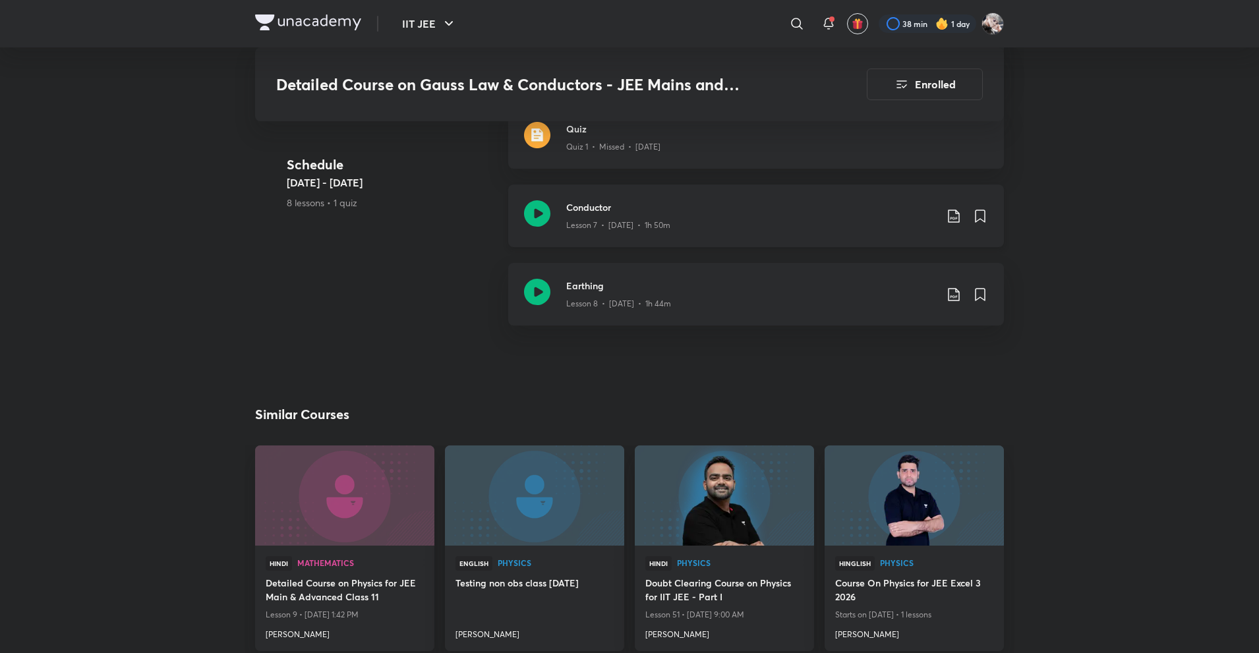
scroll to position [1187, 0]
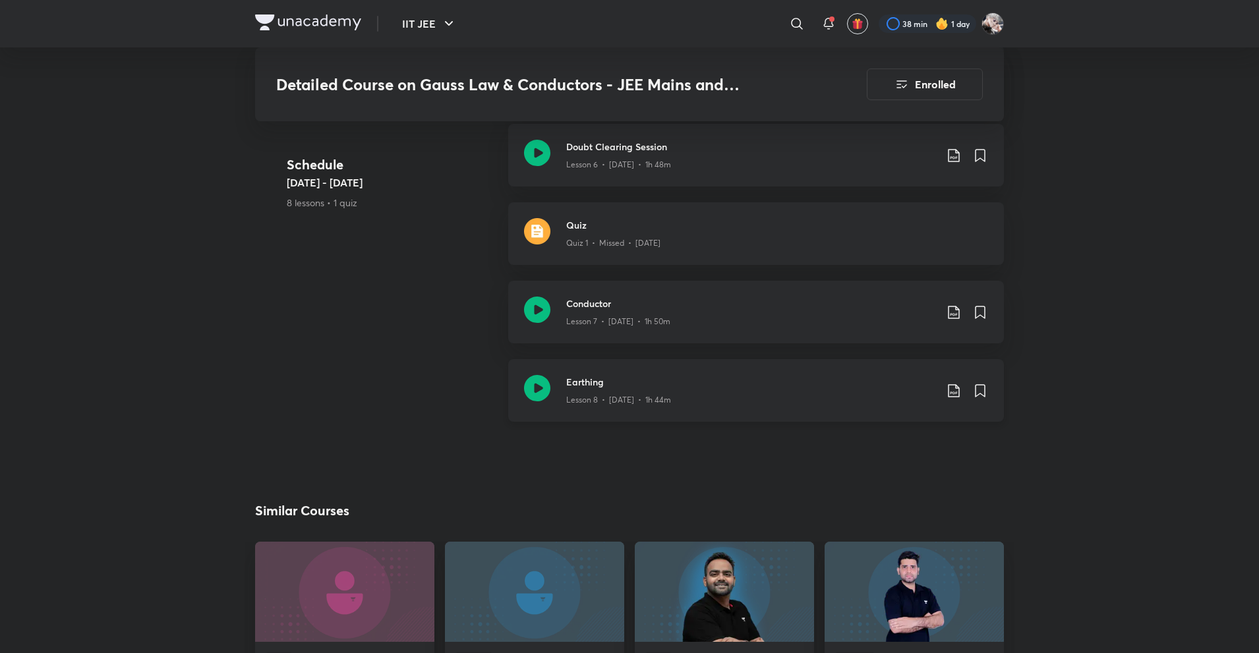
click at [618, 375] on h3 "Earthing" at bounding box center [750, 382] width 369 height 14
